Goal: Transaction & Acquisition: Download file/media

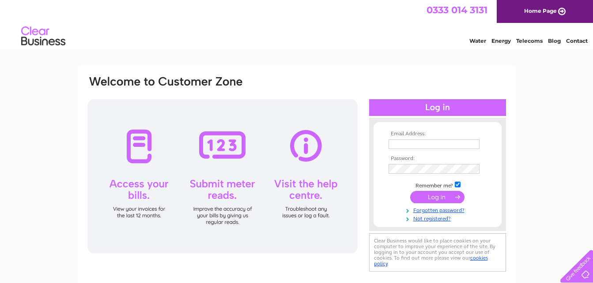
click at [430, 143] on input "text" at bounding box center [433, 144] width 91 height 10
type input "ianj2460@live.co.uk"
click at [410, 192] on input "submit" at bounding box center [437, 198] width 54 height 12
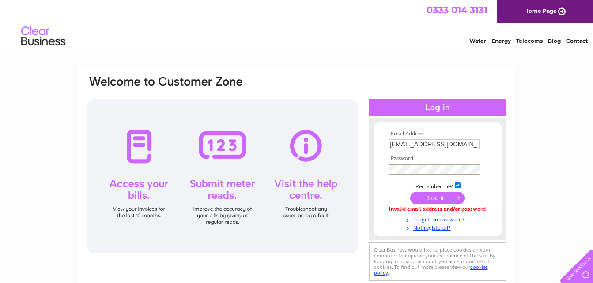
click at [410, 192] on input "submit" at bounding box center [437, 198] width 54 height 12
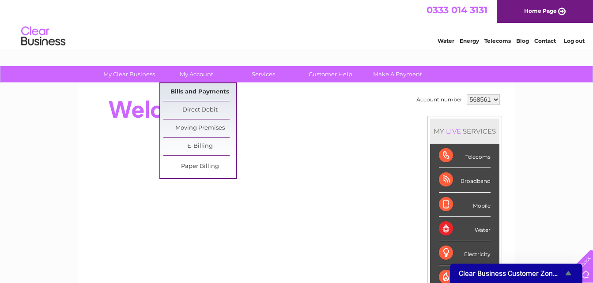
click at [190, 87] on link "Bills and Payments" at bounding box center [199, 92] width 73 height 18
click at [226, 92] on link "Bills and Payments" at bounding box center [199, 92] width 73 height 18
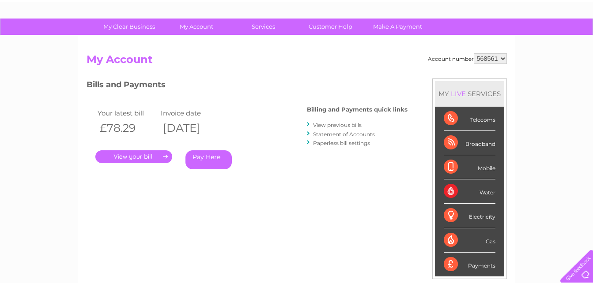
scroll to position [88, 0]
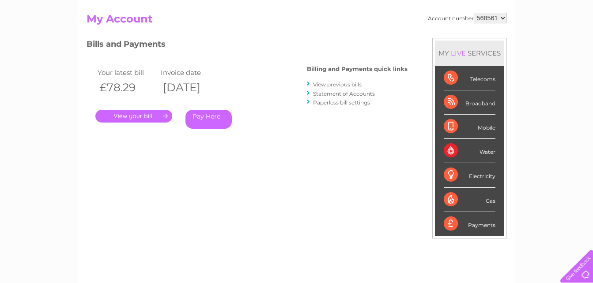
click at [332, 86] on link "View previous bills" at bounding box center [337, 84] width 49 height 7
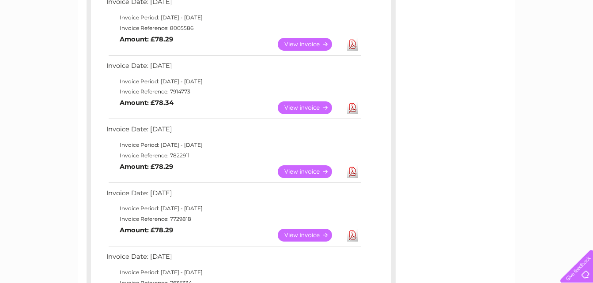
scroll to position [177, 0]
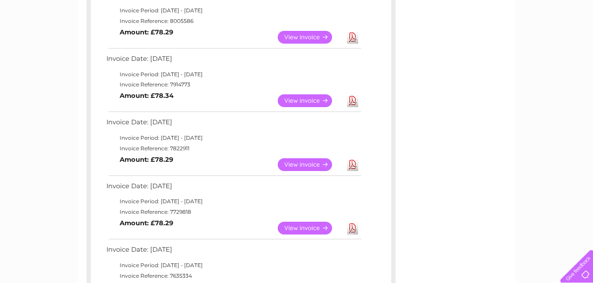
click at [326, 165] on link "View" at bounding box center [310, 164] width 65 height 13
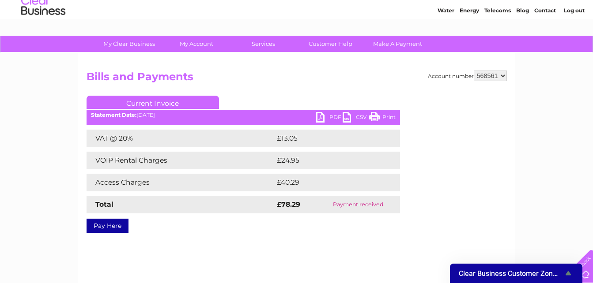
scroll to position [44, 0]
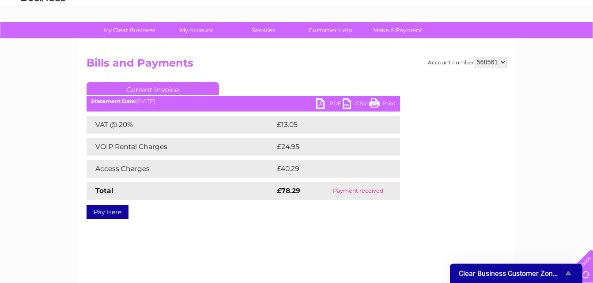
click at [324, 105] on link "PDF" at bounding box center [329, 104] width 26 height 13
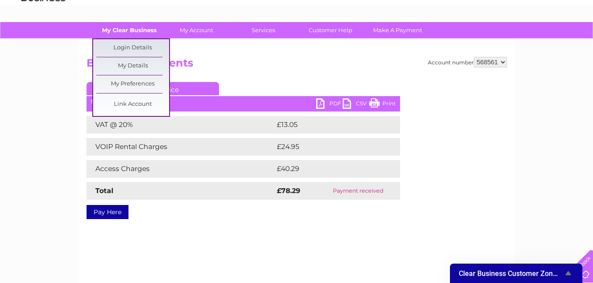
scroll to position [0, 0]
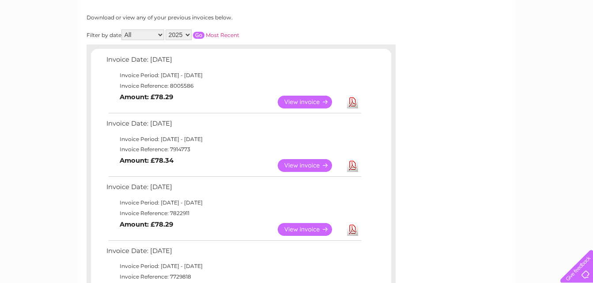
scroll to position [132, 0]
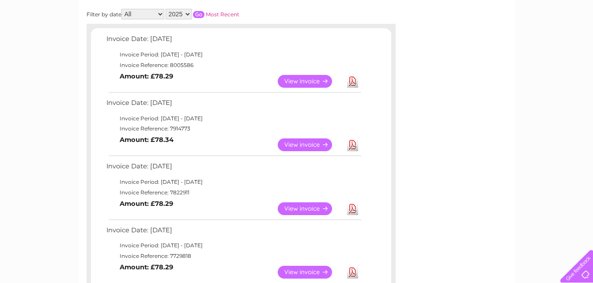
click at [321, 147] on link "View" at bounding box center [310, 145] width 65 height 13
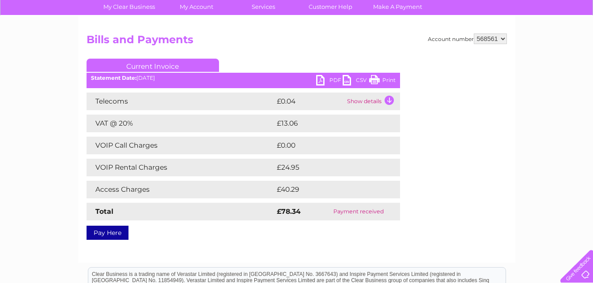
scroll to position [88, 0]
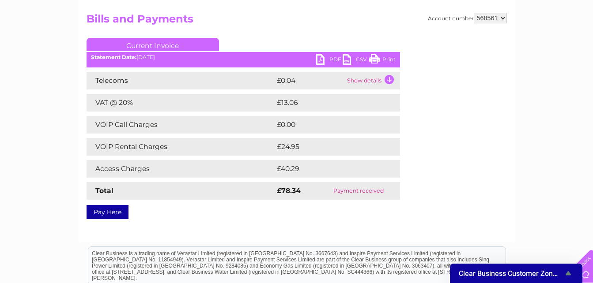
click at [331, 59] on link "PDF" at bounding box center [329, 60] width 26 height 13
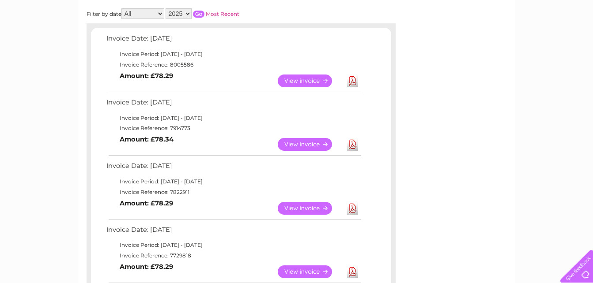
click at [355, 83] on link "Download" at bounding box center [352, 81] width 11 height 13
